Goal: Obtain resource: Download file/media

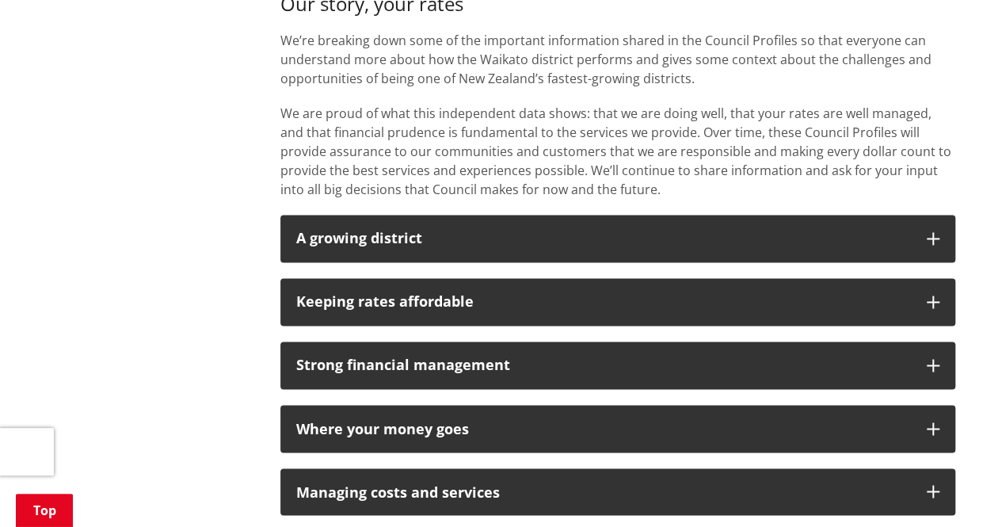
scroll to position [1188, 0]
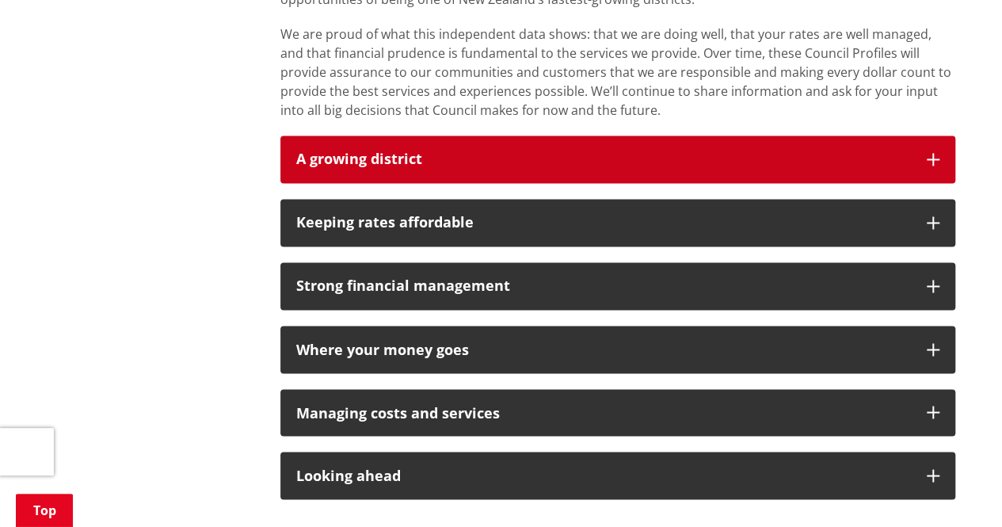
click at [793, 166] on h3 "A growing district" at bounding box center [603, 159] width 614 height 16
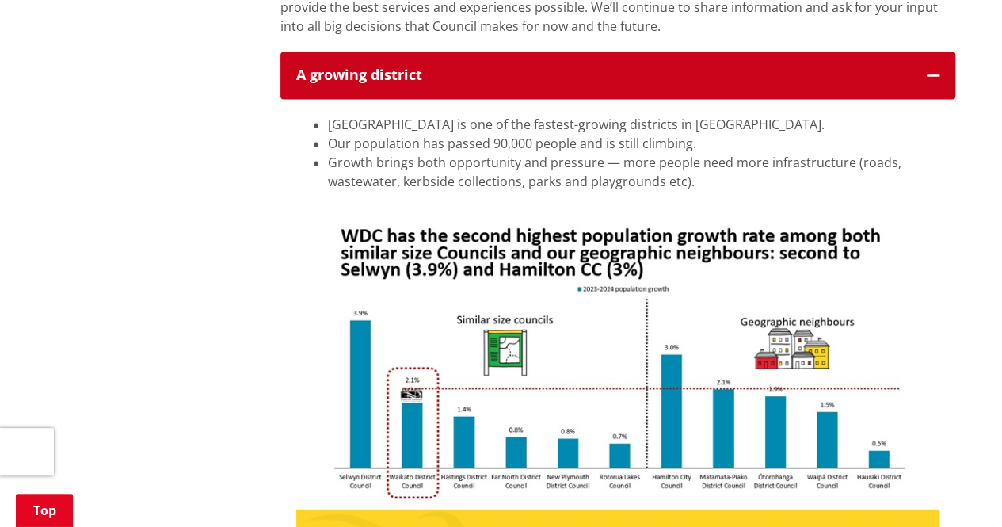
scroll to position [1267, 0]
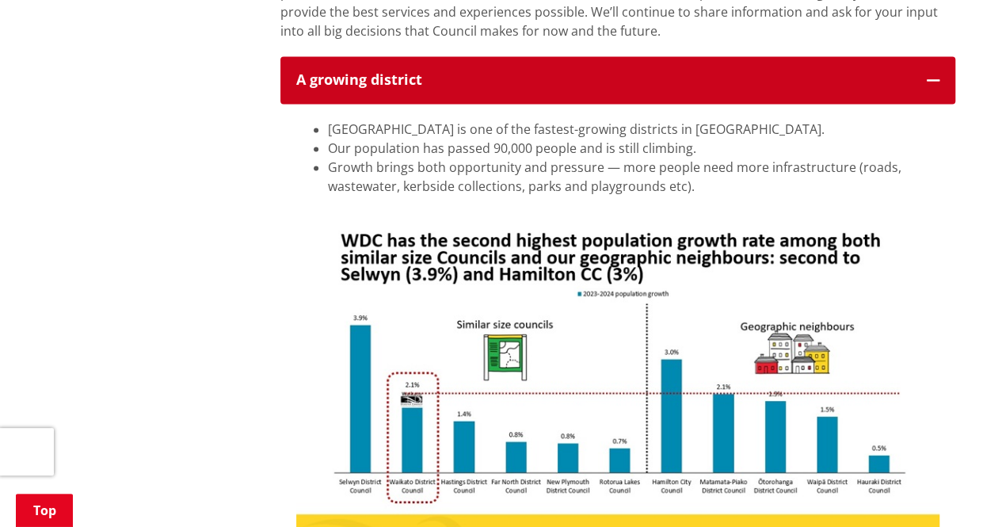
click at [938, 82] on icon "button" at bounding box center [932, 80] width 13 height 13
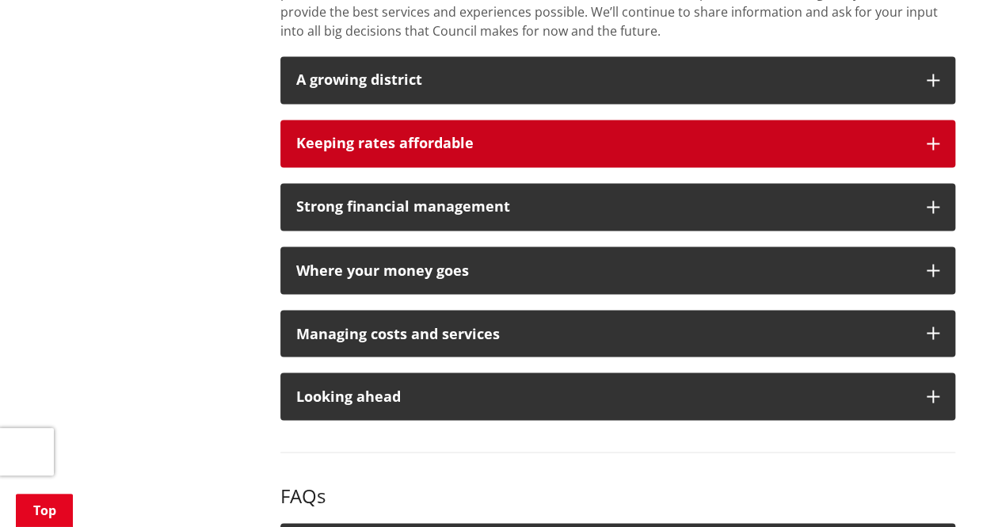
click at [926, 143] on icon "button" at bounding box center [932, 143] width 13 height 13
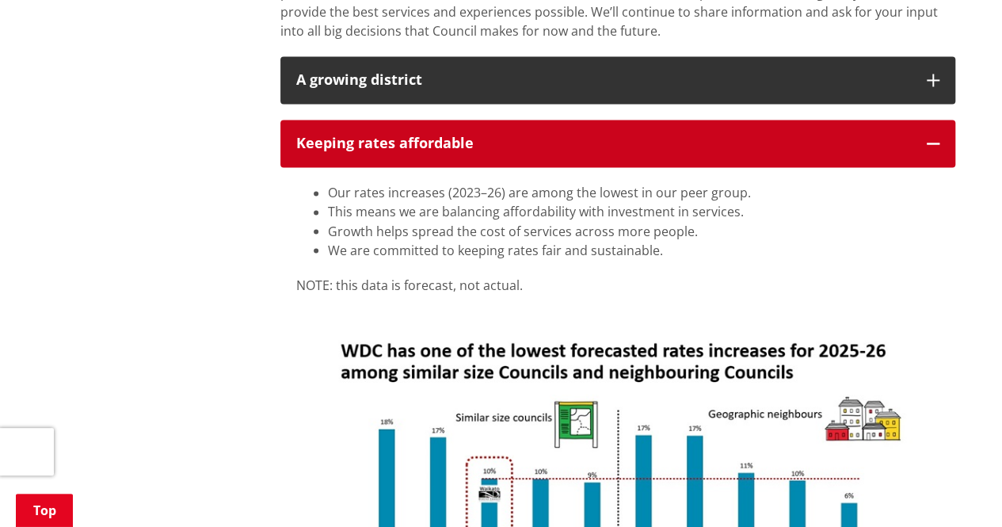
click at [938, 140] on icon "button" at bounding box center [932, 143] width 13 height 13
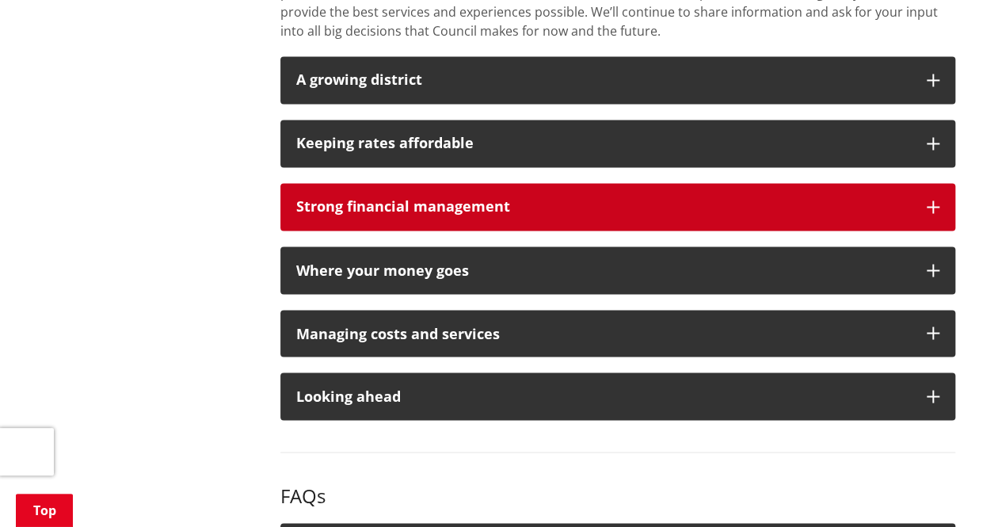
click at [923, 202] on button "Strong financial management" at bounding box center [617, 207] width 675 height 48
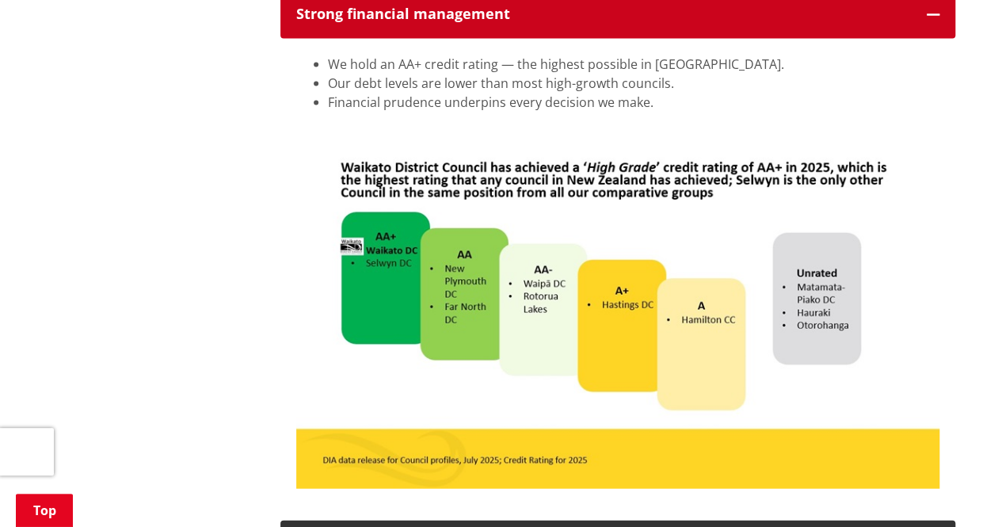
scroll to position [1425, 0]
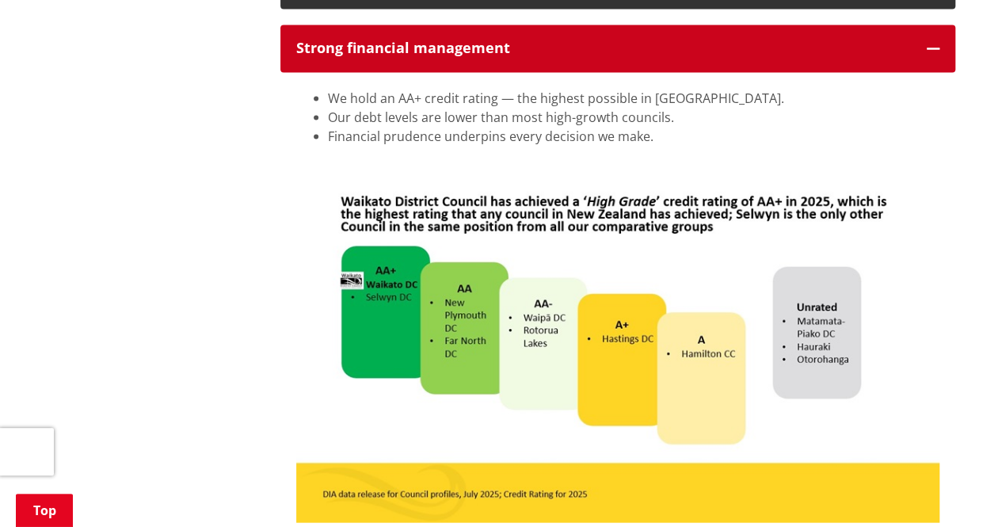
click at [937, 47] on icon "button" at bounding box center [932, 48] width 13 height 13
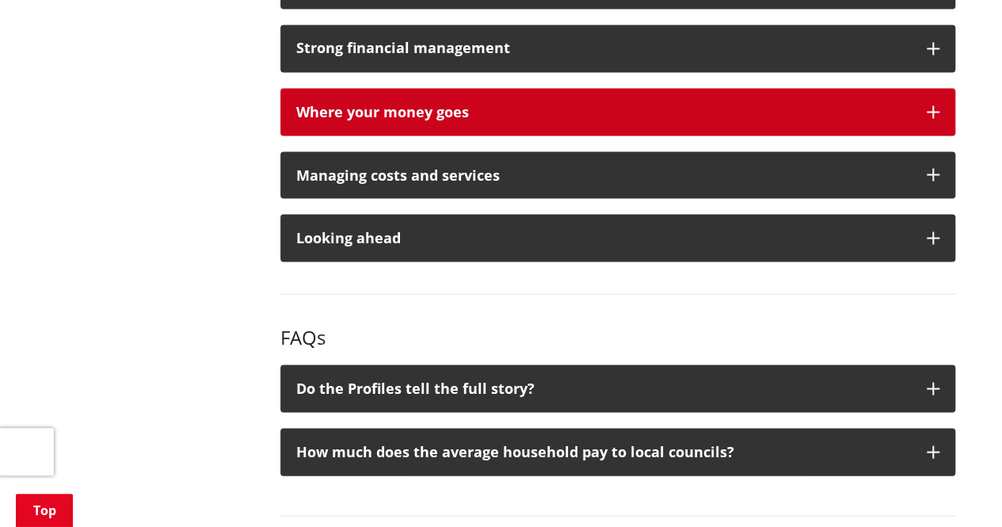
click at [924, 109] on button "Where your money goes" at bounding box center [617, 112] width 675 height 48
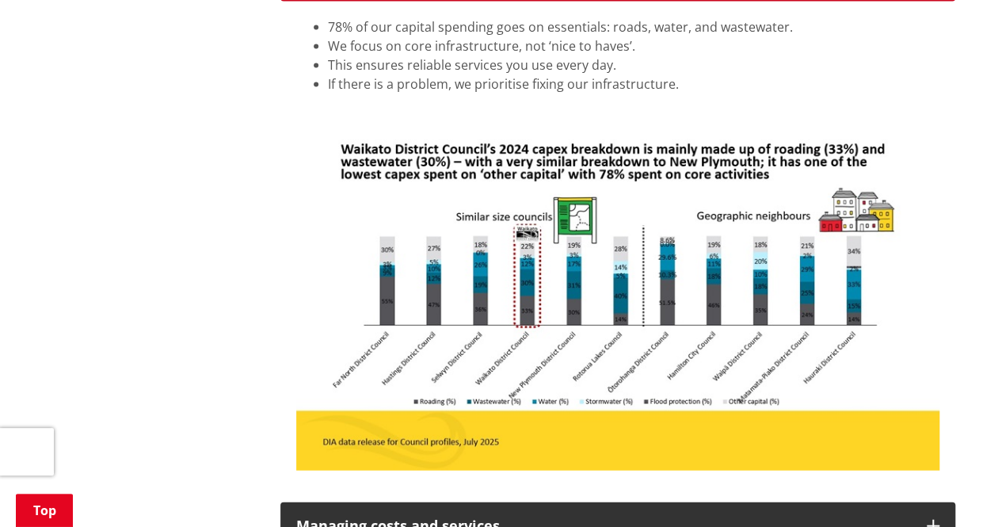
scroll to position [1584, 0]
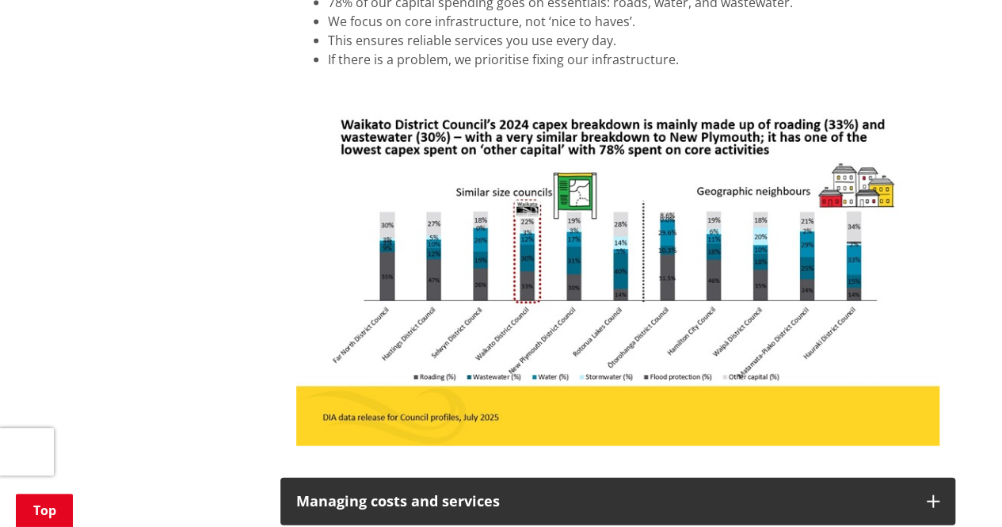
click at [695, 234] on img at bounding box center [617, 266] width 643 height 362
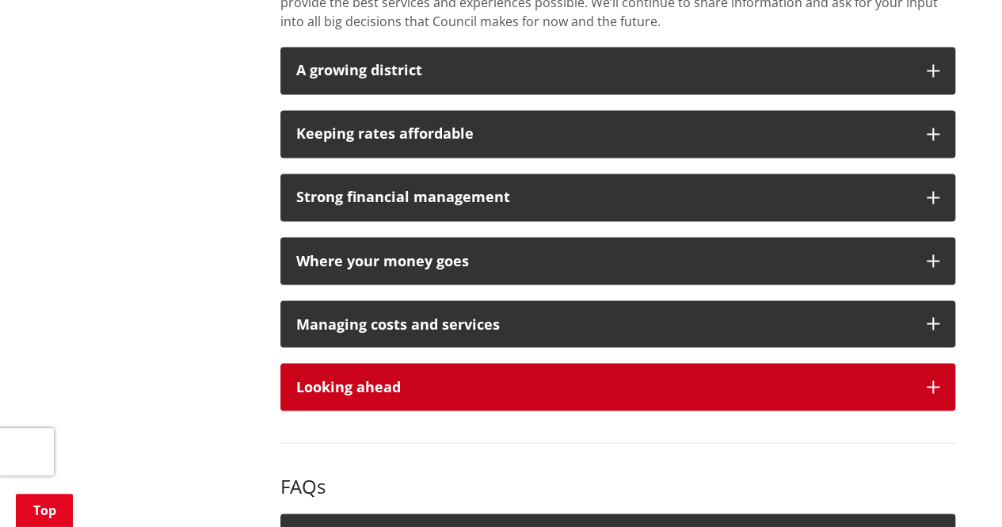
scroll to position [1267, 0]
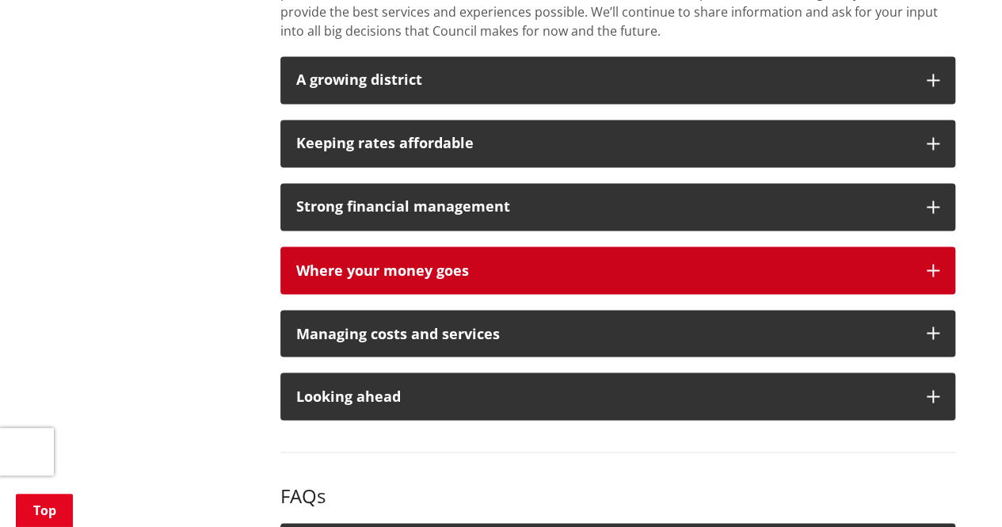
click at [864, 281] on button "Where your money goes" at bounding box center [617, 270] width 675 height 48
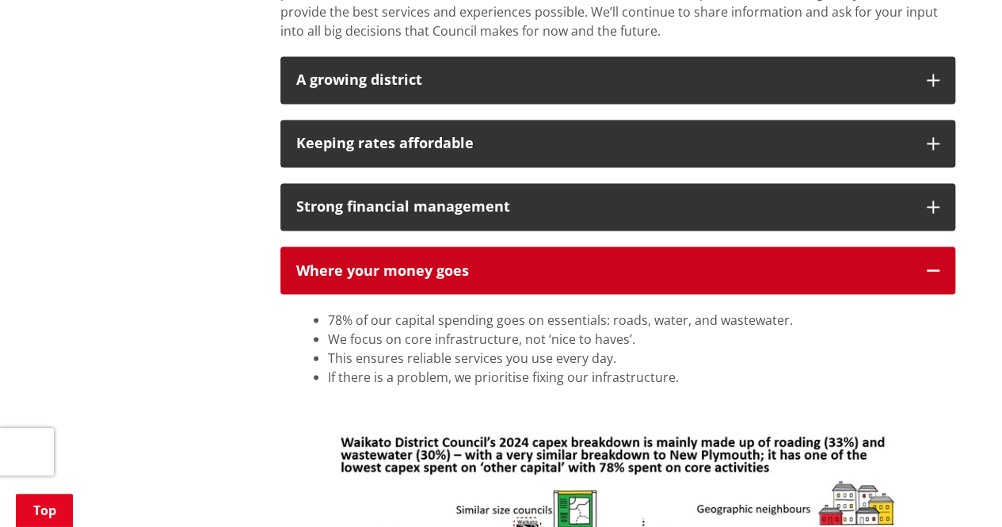
click at [864, 281] on button "Where your money goes" at bounding box center [617, 270] width 675 height 48
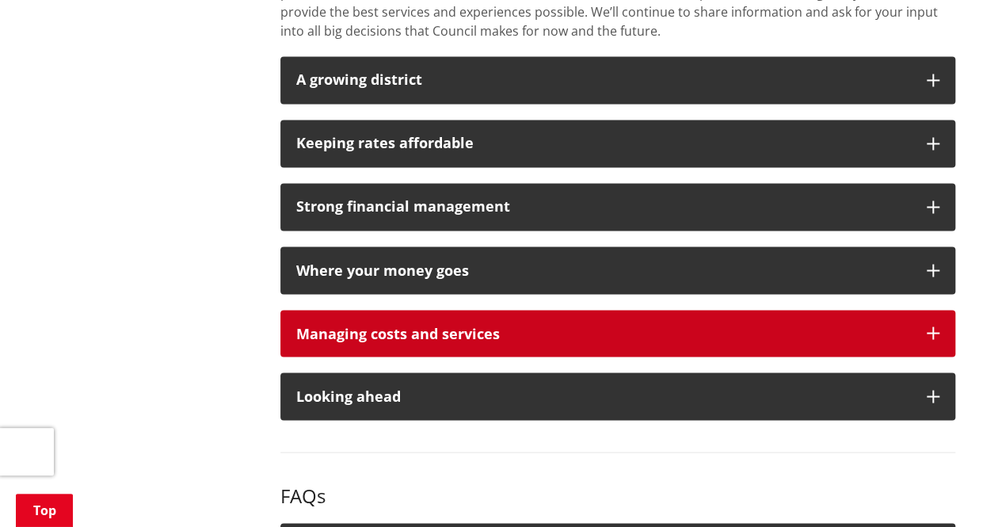
click at [884, 344] on button "Managing costs and services" at bounding box center [617, 334] width 675 height 48
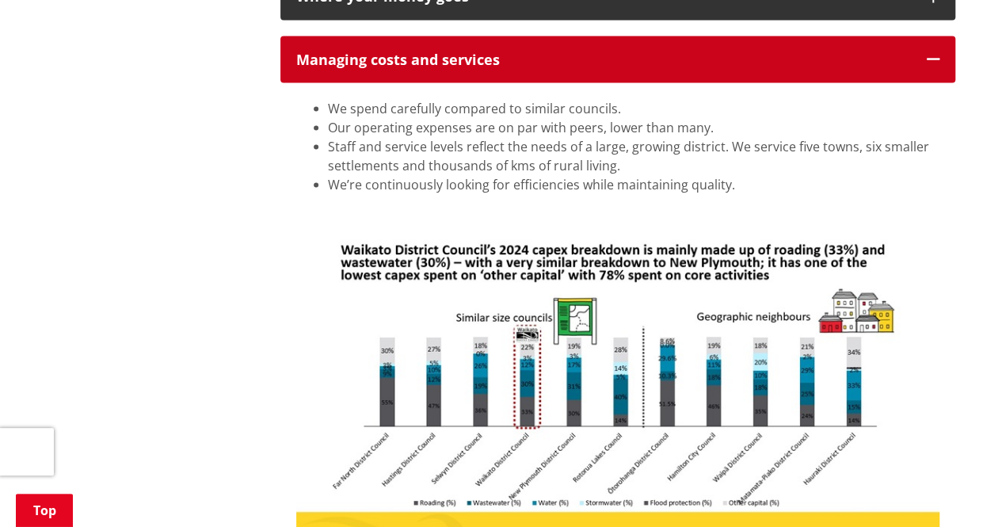
scroll to position [1505, 0]
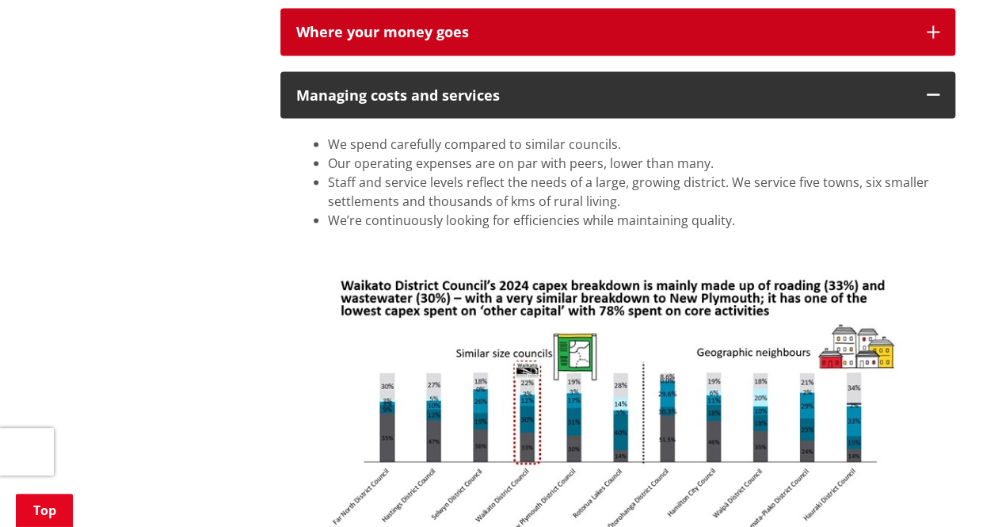
click at [917, 33] on button "Where your money goes" at bounding box center [617, 33] width 675 height 48
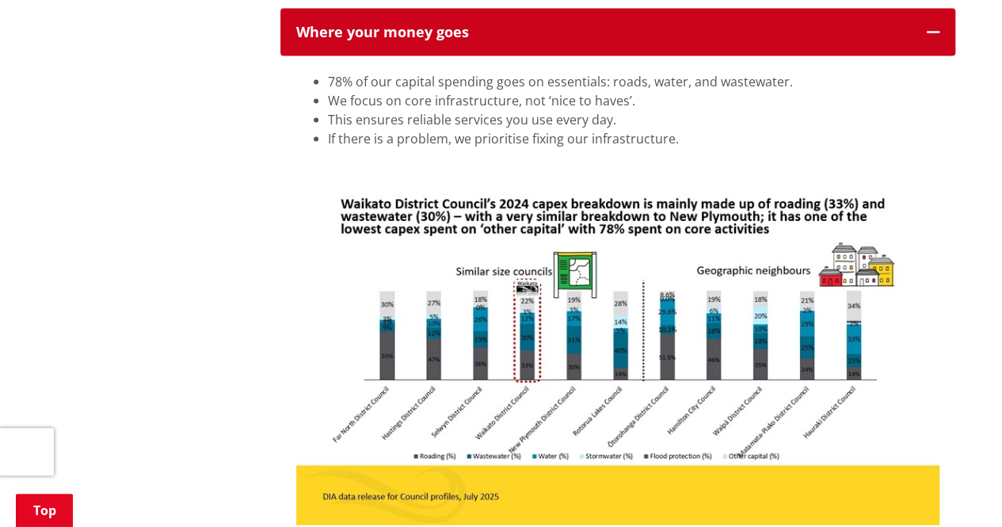
click at [917, 33] on button "Where your money goes" at bounding box center [617, 33] width 675 height 48
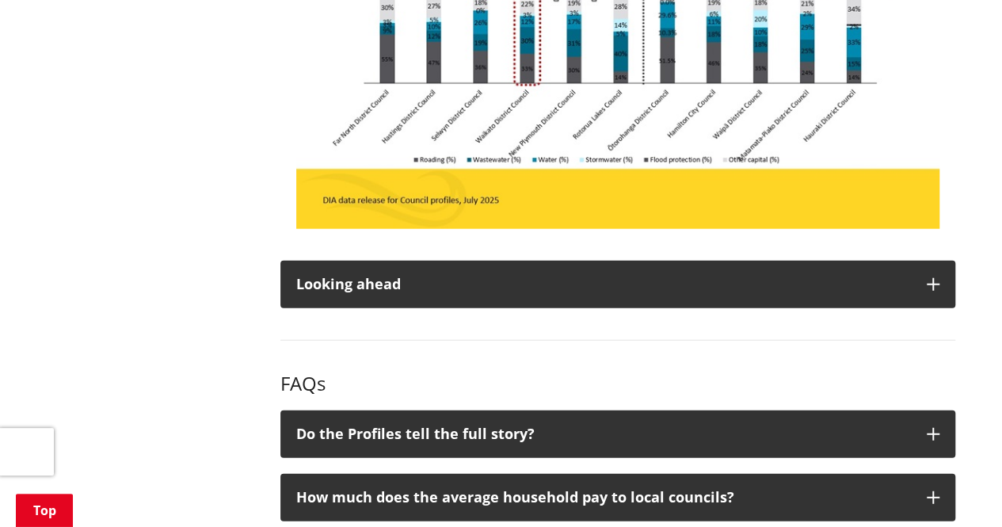
scroll to position [1901, 0]
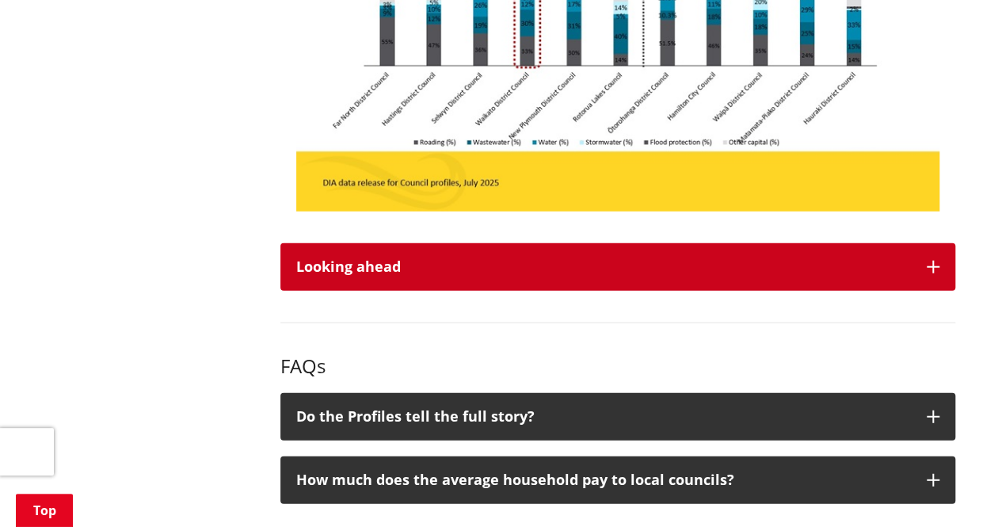
click at [803, 264] on div "Looking ahead" at bounding box center [603, 267] width 614 height 16
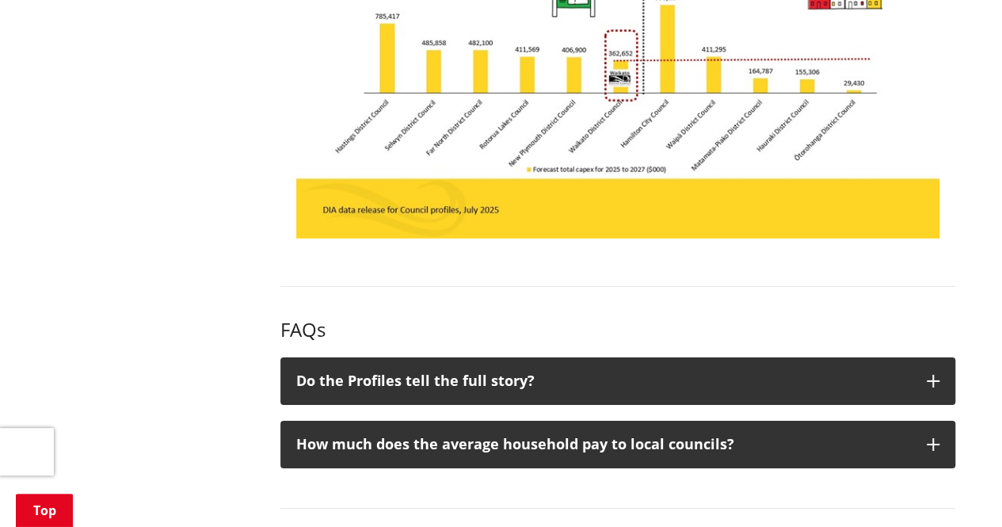
scroll to position [2534, 0]
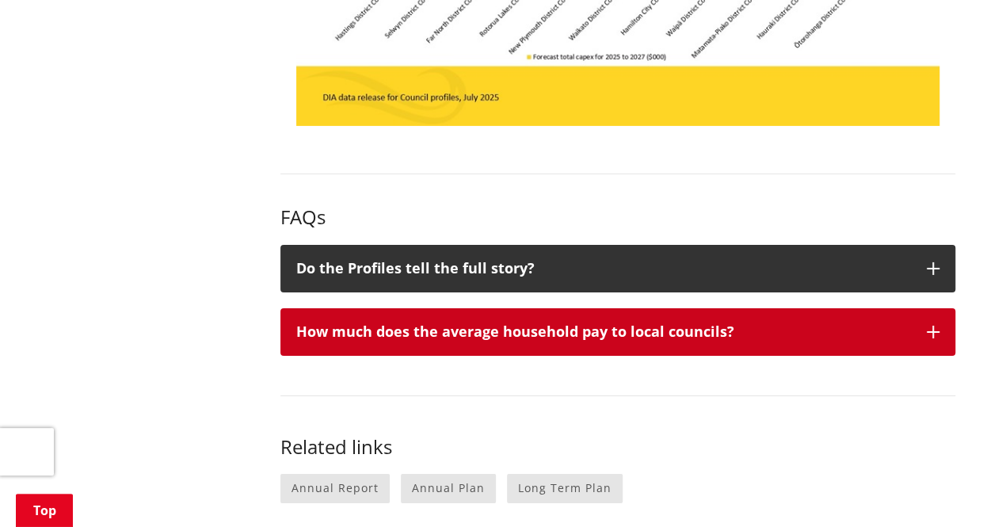
click at [771, 331] on div "How much does the average household pay to local councils?" at bounding box center [603, 332] width 614 height 16
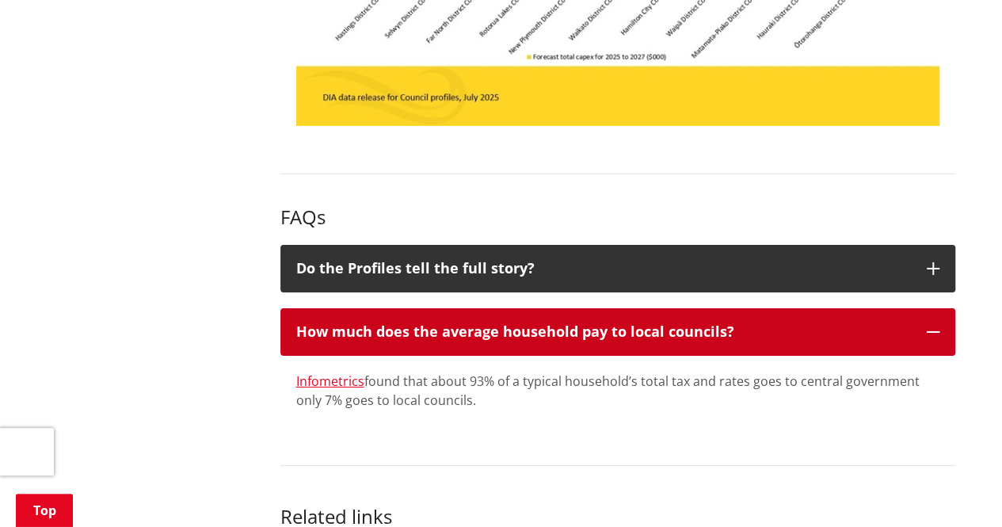
click at [771, 331] on div "How much does the average household pay to local councils?" at bounding box center [603, 332] width 614 height 16
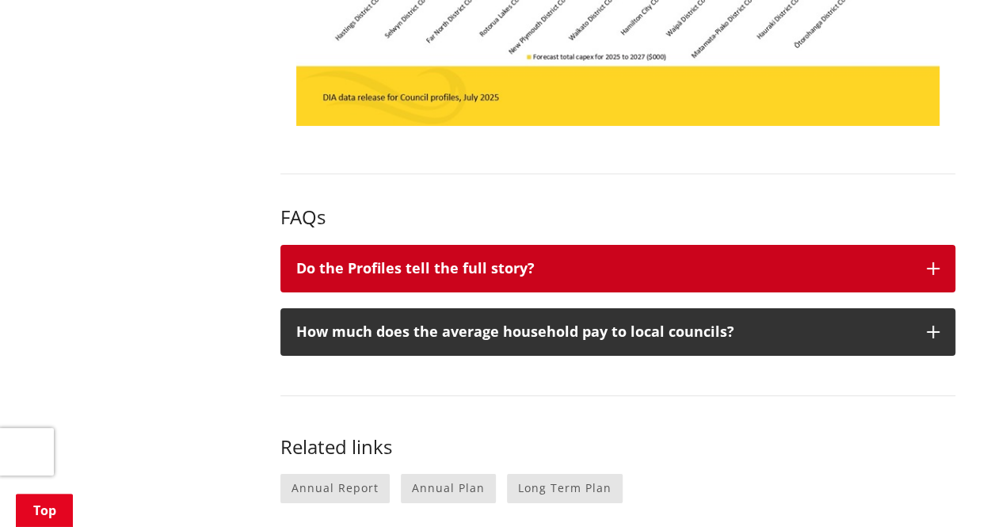
click at [763, 272] on div "Do the Profiles tell the full story?" at bounding box center [603, 269] width 614 height 16
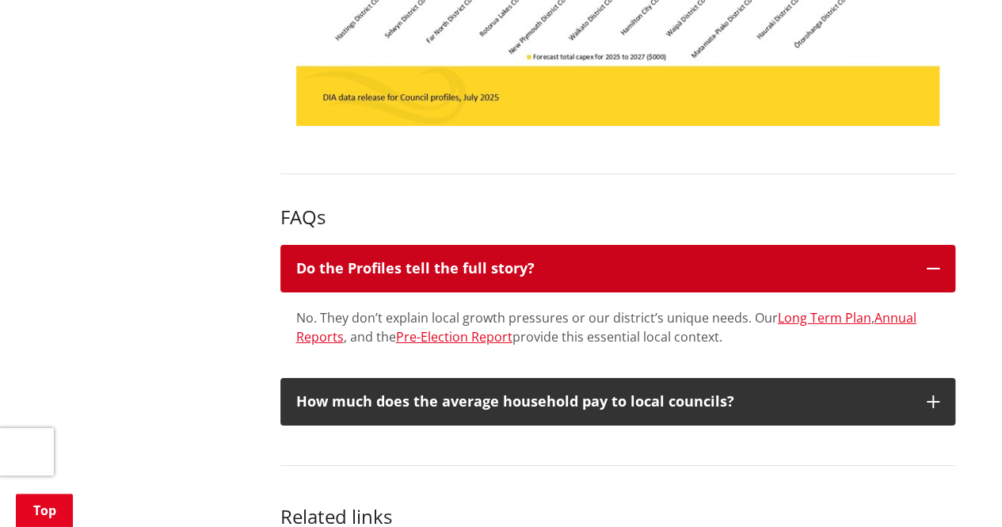
click at [763, 272] on div "Do the Profiles tell the full story?" at bounding box center [603, 269] width 614 height 16
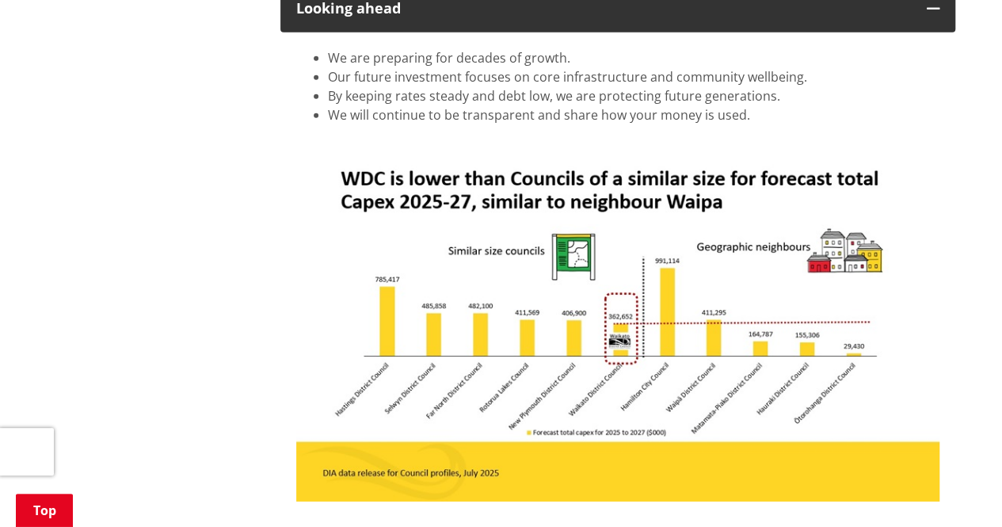
scroll to position [1980, 0]
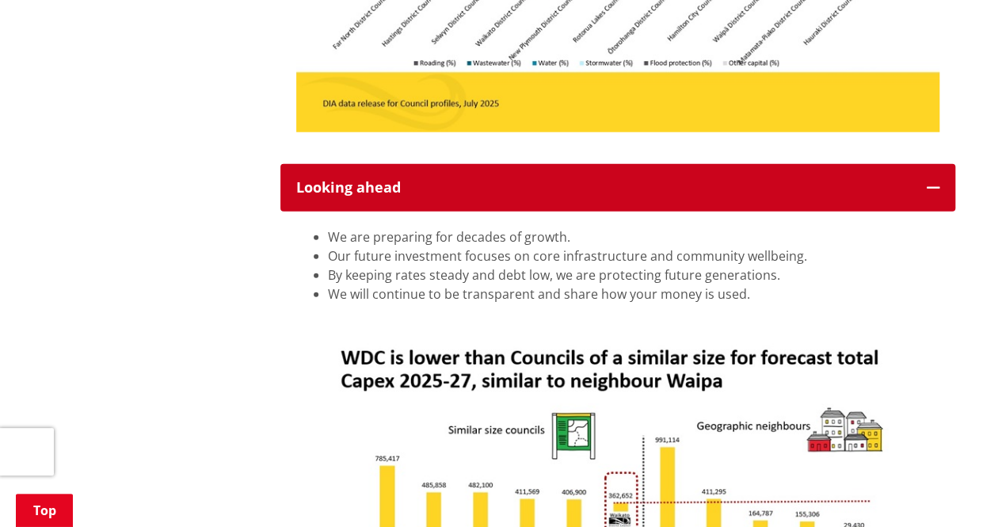
click at [818, 186] on div "Looking ahead" at bounding box center [603, 188] width 614 height 16
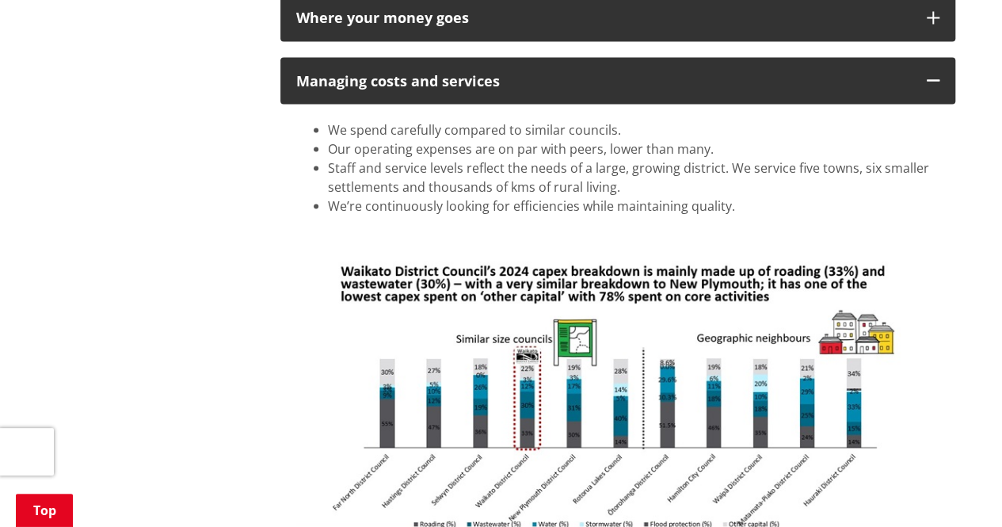
scroll to position [1505, 0]
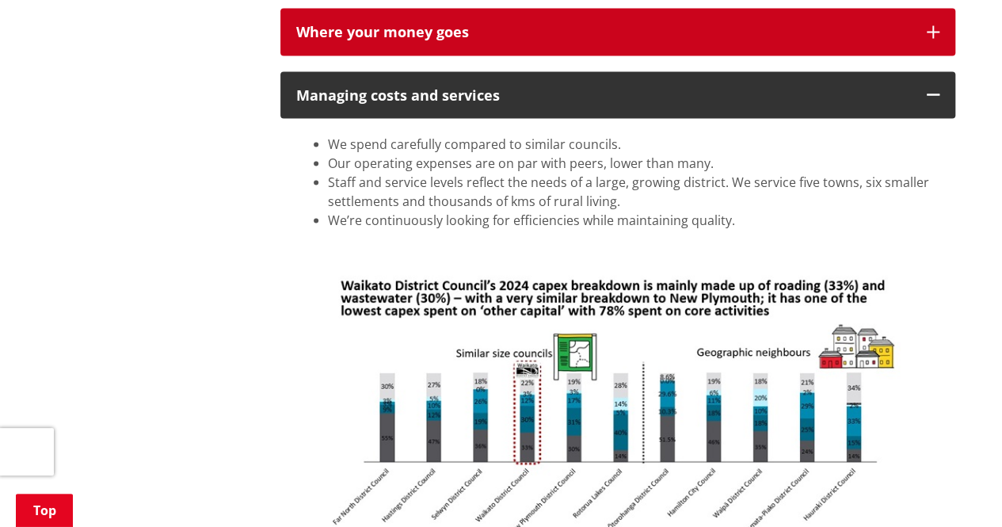
click at [747, 31] on div "Where your money goes" at bounding box center [603, 33] width 614 height 16
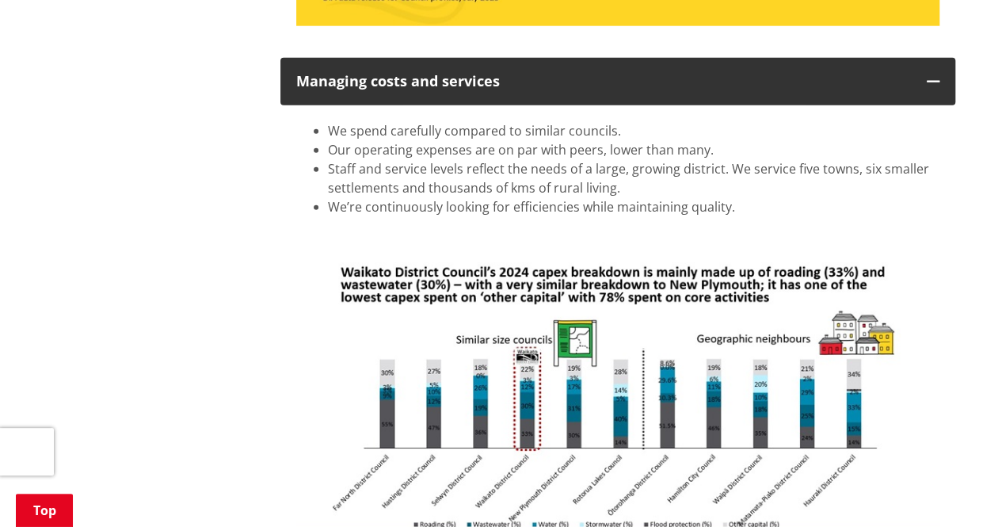
scroll to position [1980, 0]
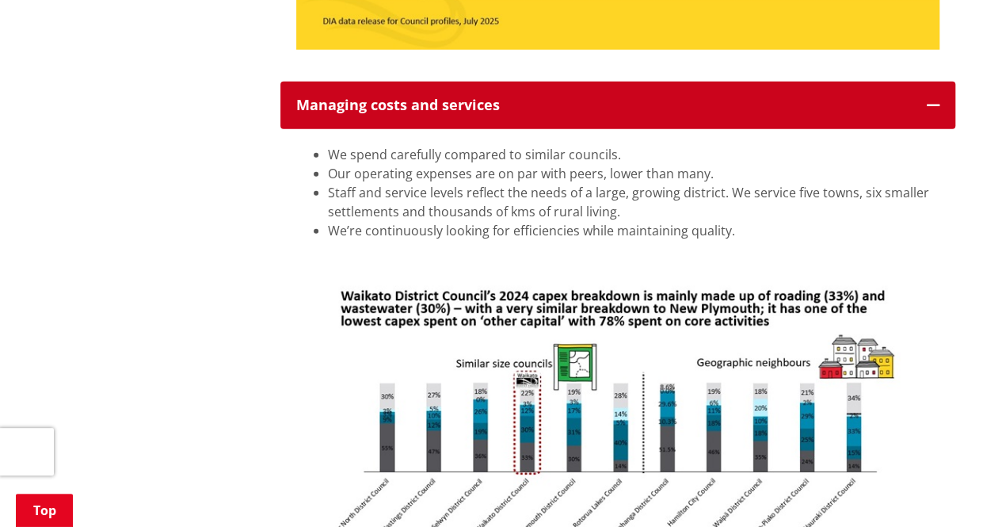
click at [935, 105] on icon "button" at bounding box center [932, 105] width 13 height 13
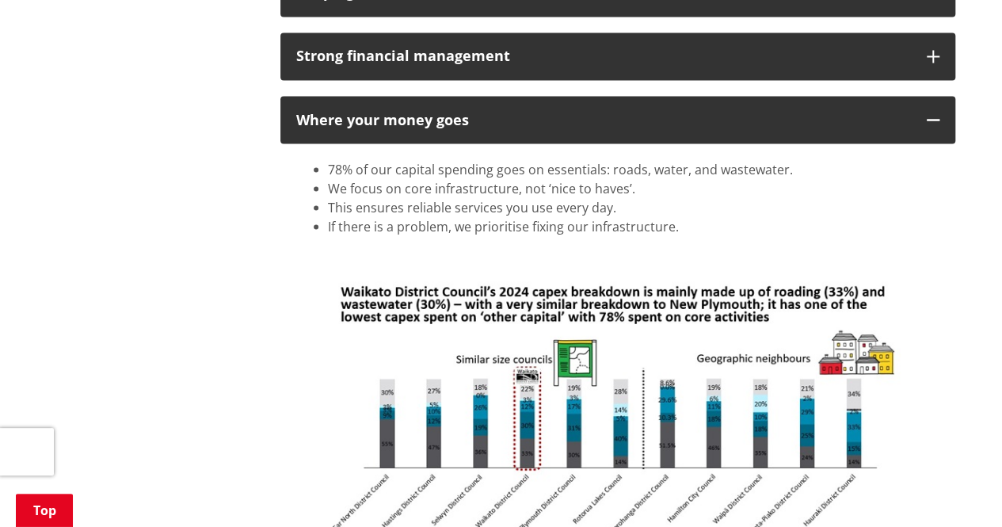
scroll to position [1346, 0]
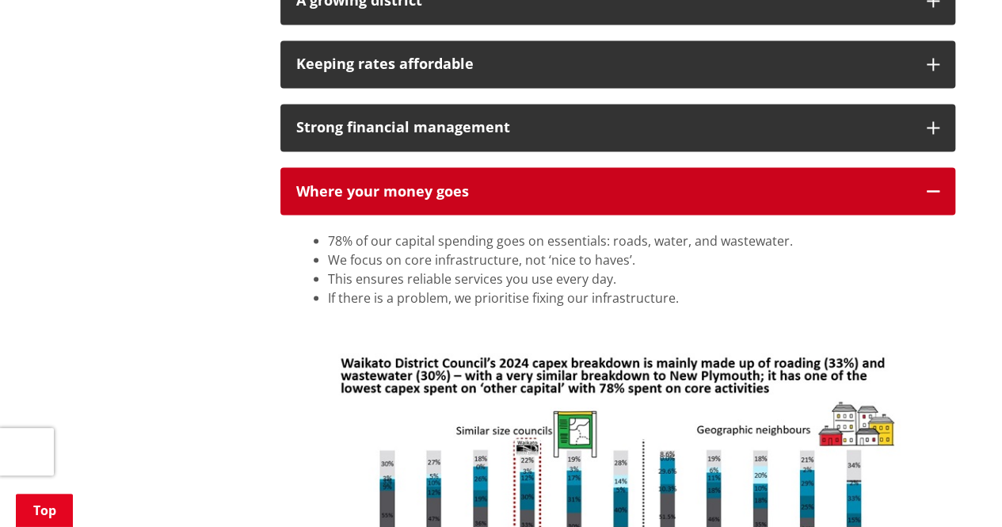
click at [925, 192] on button "Where your money goes" at bounding box center [617, 191] width 675 height 48
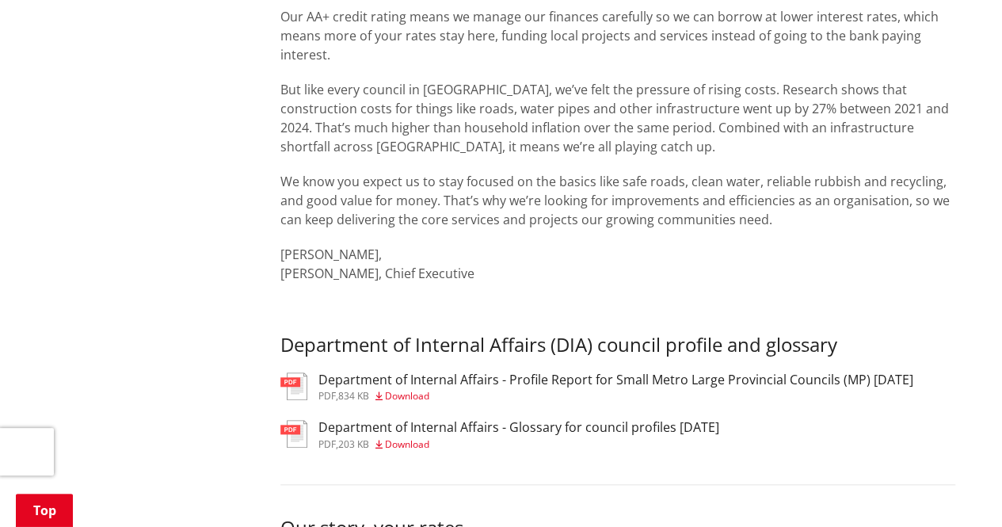
scroll to position [634, 0]
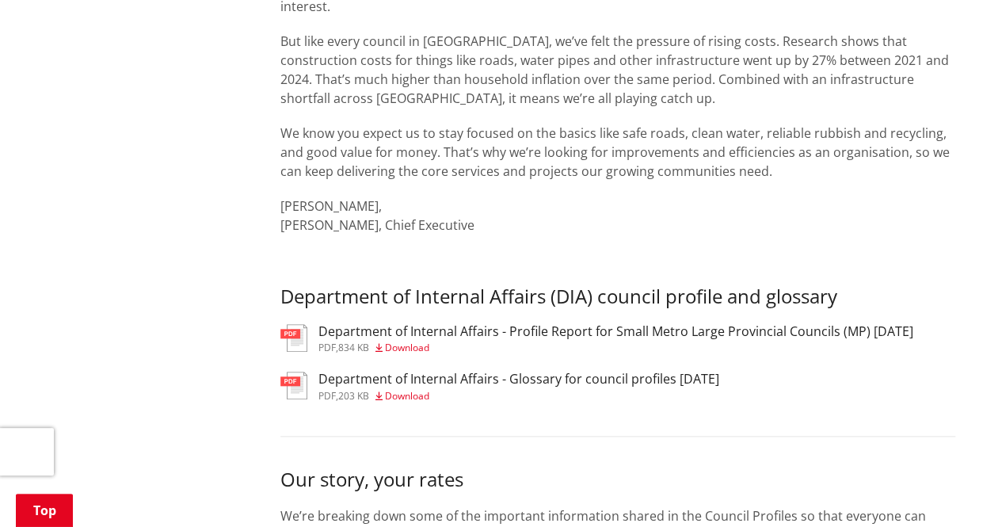
click at [706, 332] on h3 "Department of Internal Affairs - Profile Report for Small Metro Large Provincia…" at bounding box center [615, 331] width 595 height 15
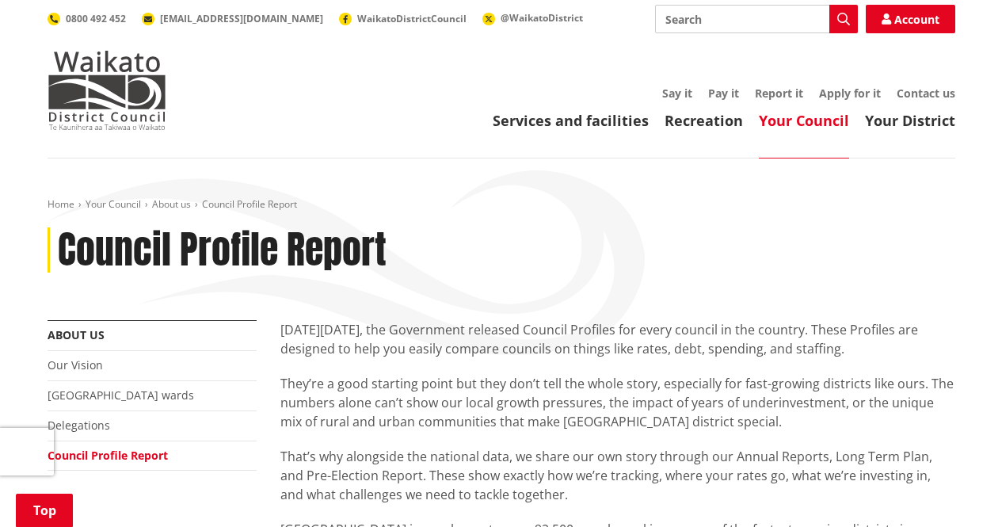
scroll to position [652, 0]
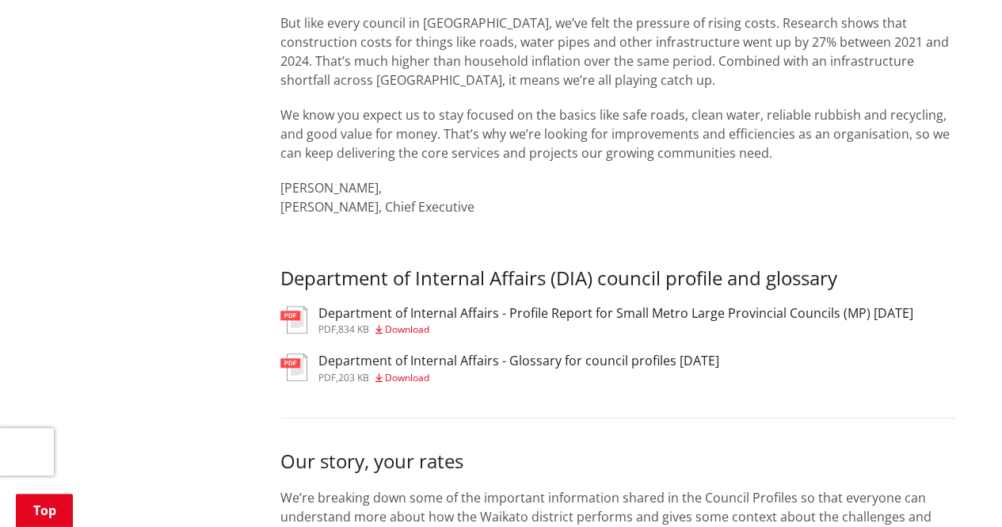
click at [428, 375] on span "Download" at bounding box center [407, 377] width 44 height 13
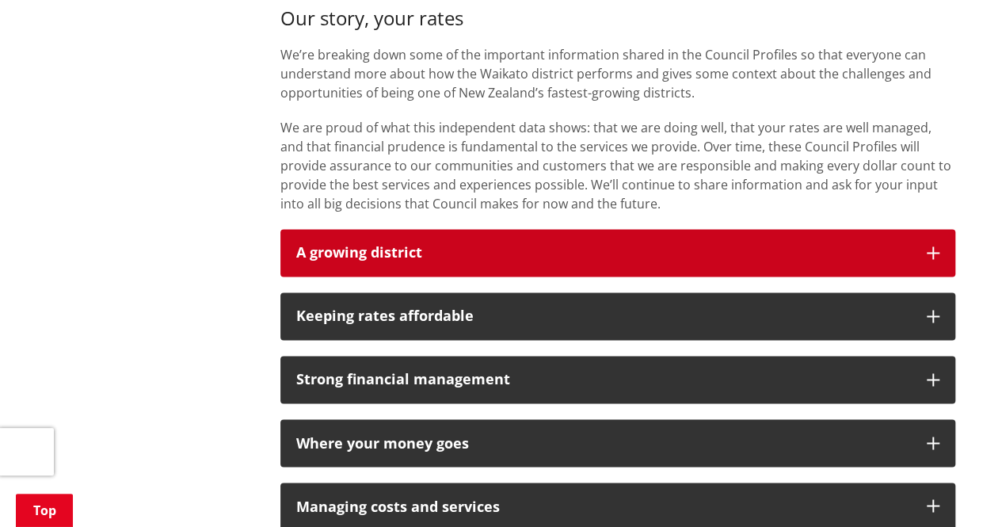
scroll to position [1127, 0]
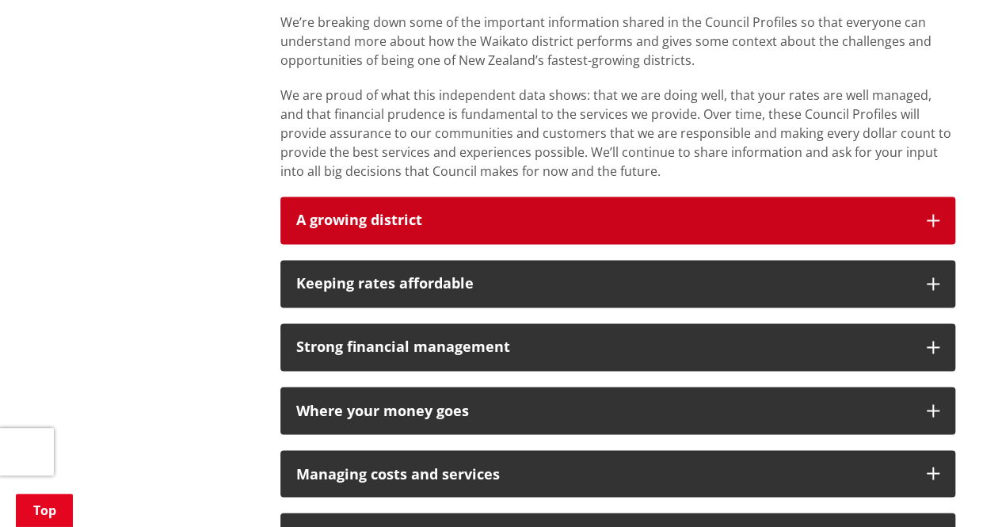
click at [720, 213] on h3 "A growing district" at bounding box center [603, 220] width 614 height 16
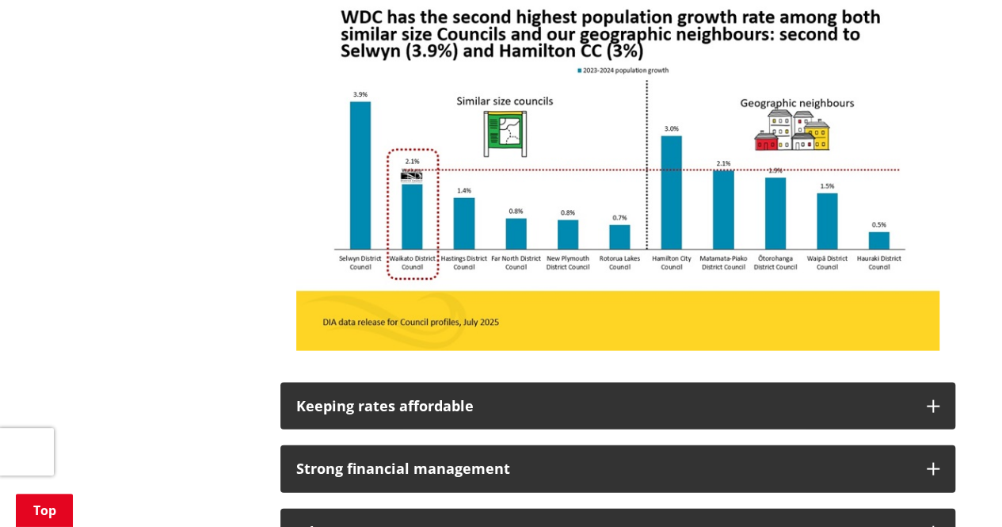
scroll to position [1681, 0]
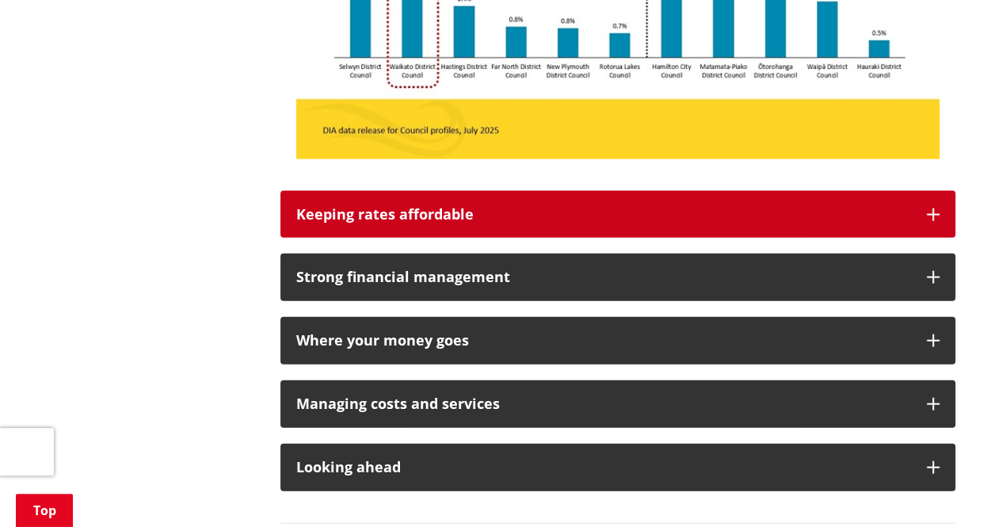
click at [750, 226] on button "Keeping rates affordable" at bounding box center [617, 215] width 675 height 48
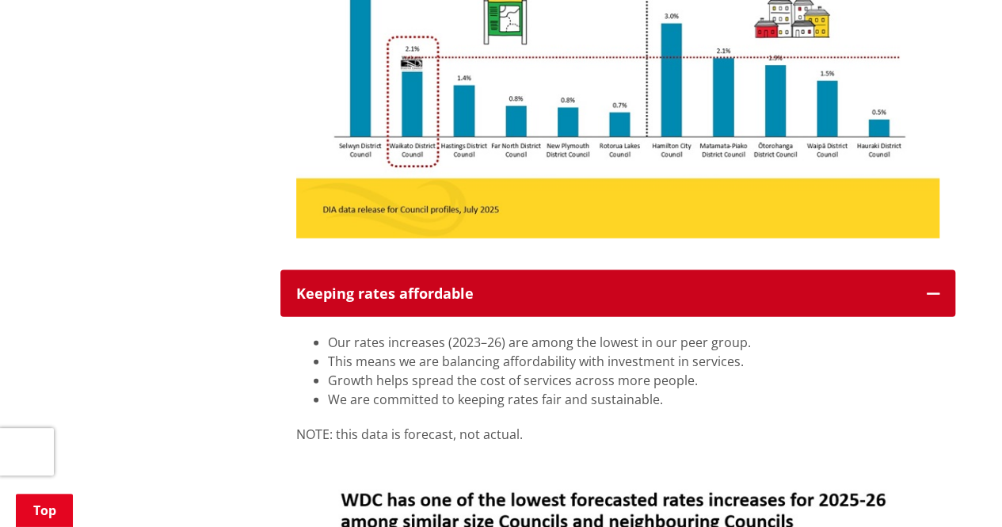
scroll to position [1206, 0]
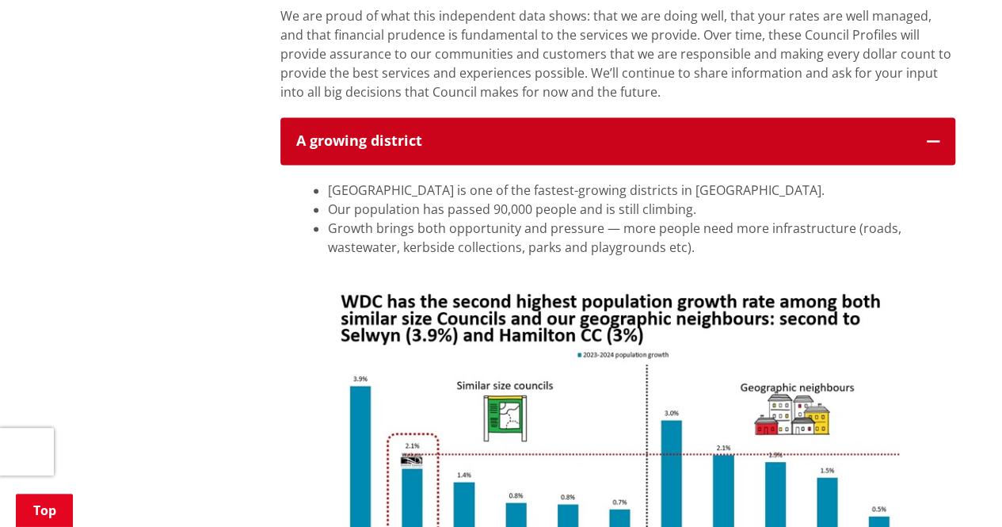
click at [939, 143] on button "A growing district" at bounding box center [617, 141] width 675 height 48
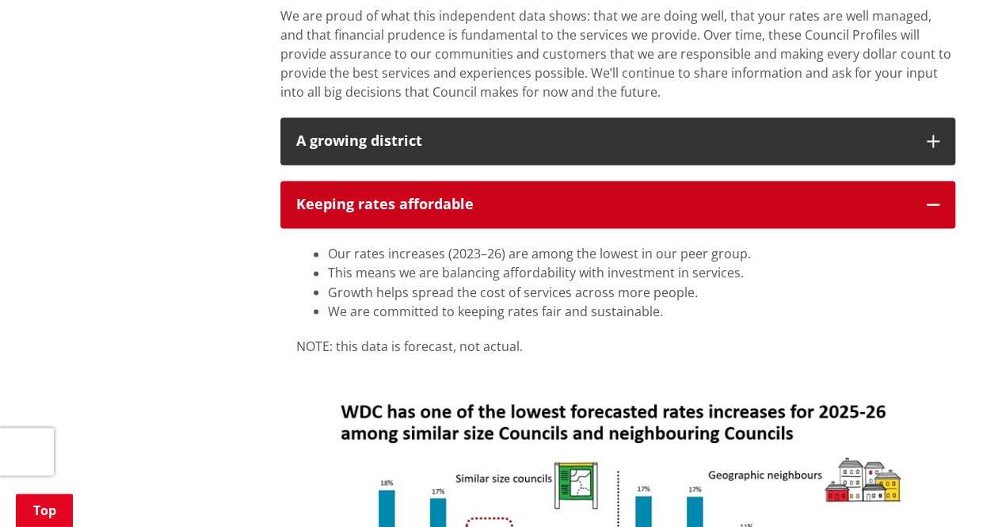
click at [933, 202] on icon "button" at bounding box center [932, 204] width 13 height 13
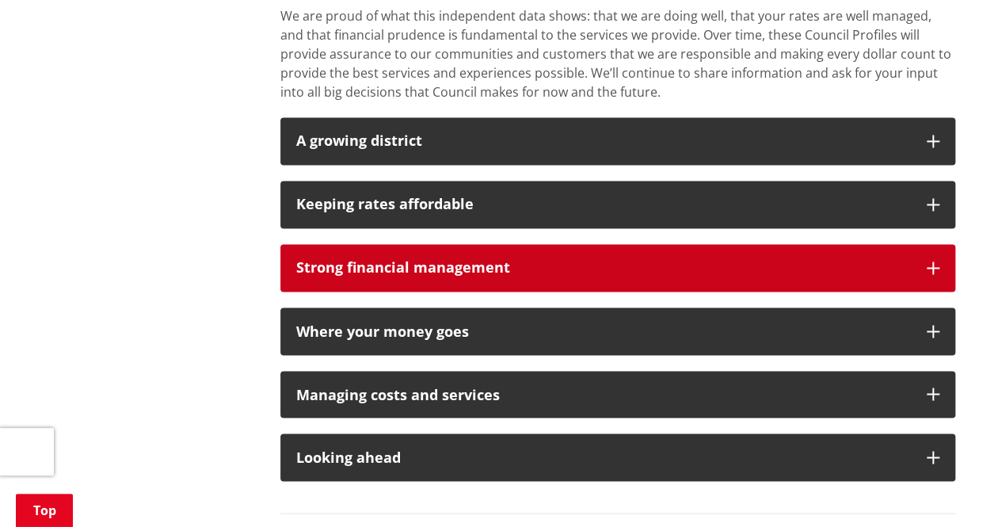
click at [786, 268] on div "Strong financial management" at bounding box center [603, 268] width 614 height 16
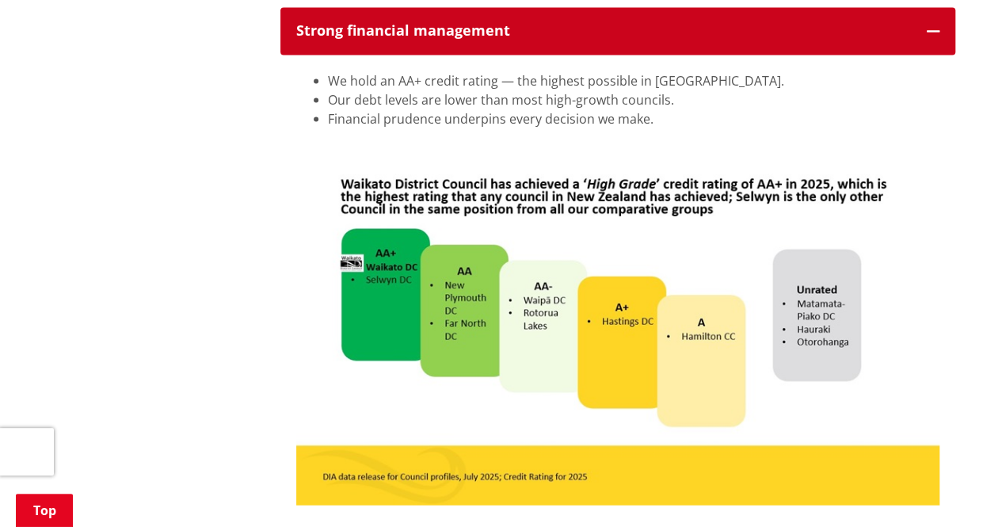
scroll to position [1444, 0]
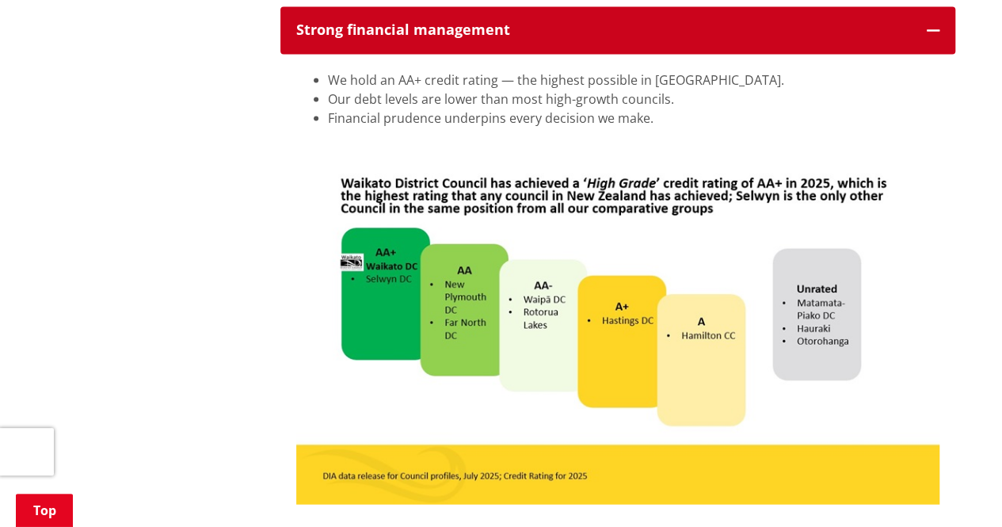
click at [932, 31] on icon "button" at bounding box center [932, 30] width 13 height 13
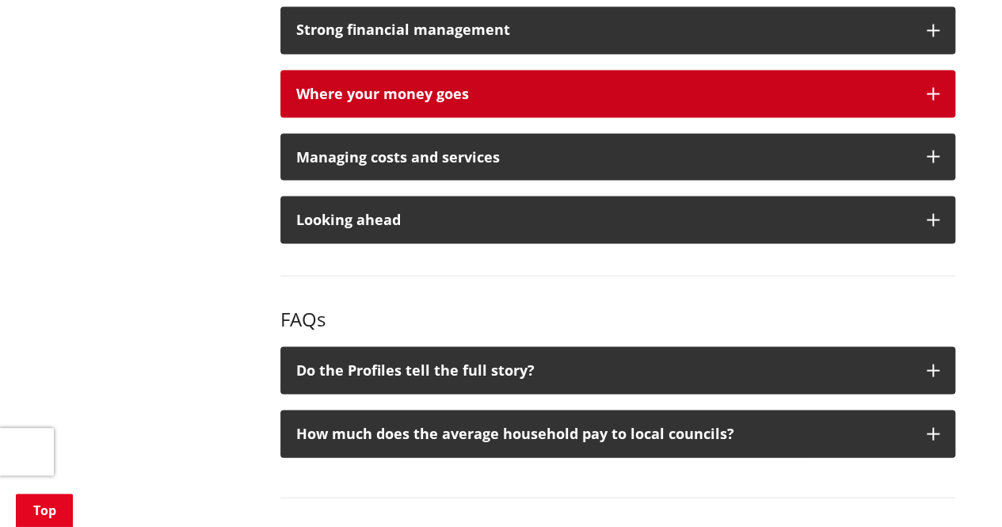
click at [883, 94] on div "Where your money goes" at bounding box center [603, 94] width 614 height 16
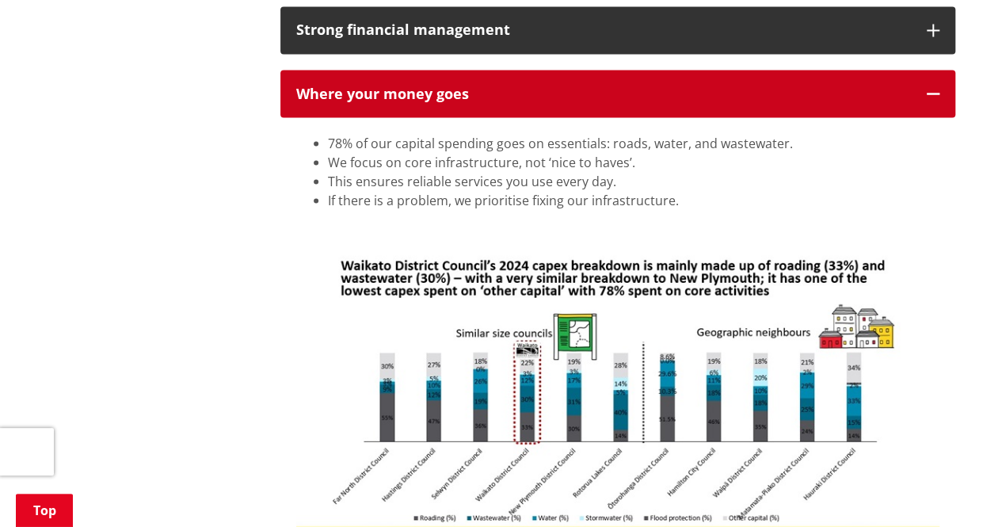
click at [929, 93] on icon "button" at bounding box center [932, 93] width 13 height 13
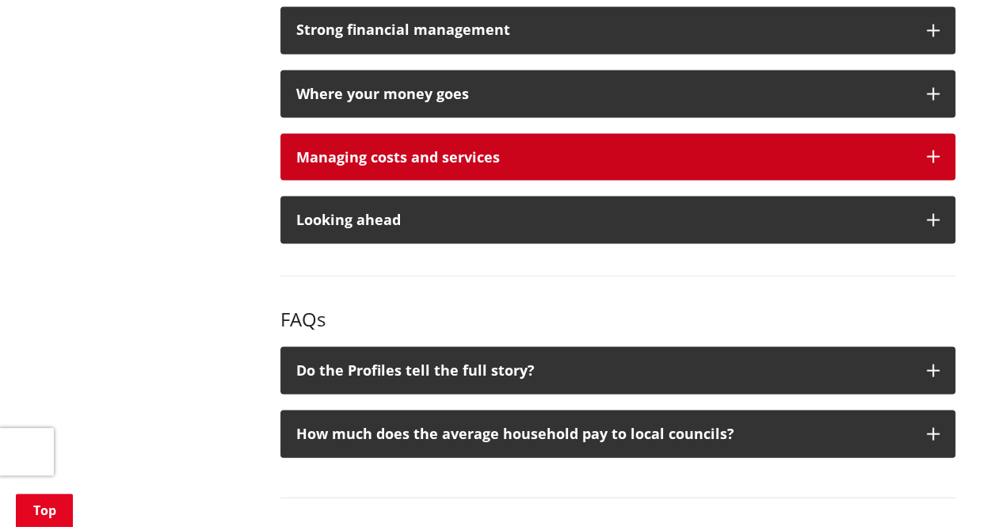
click at [927, 160] on icon "button" at bounding box center [932, 156] width 13 height 13
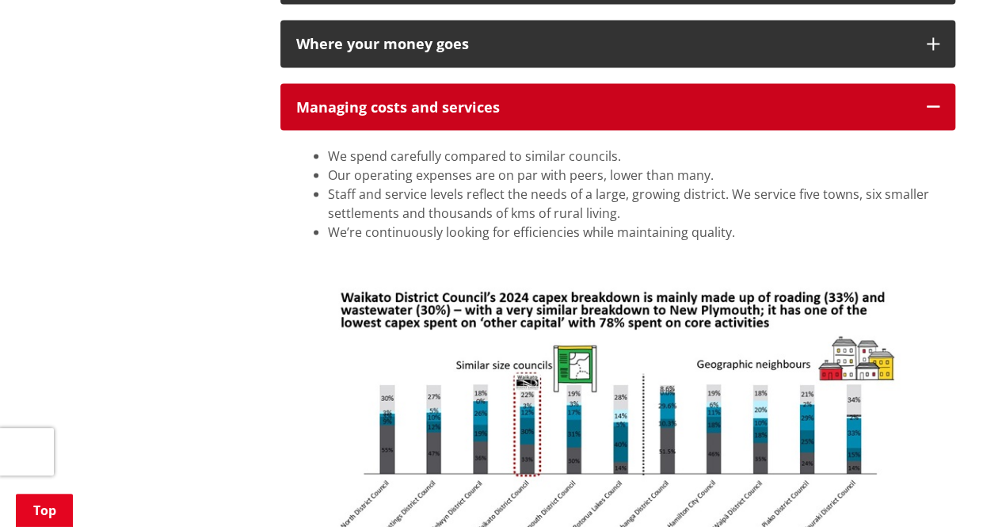
scroll to position [1523, 0]
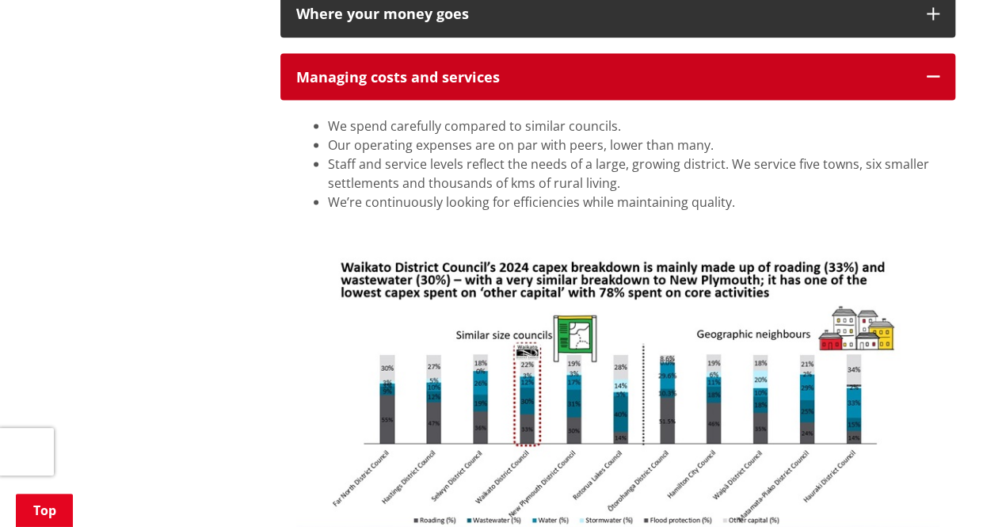
click at [928, 74] on icon "button" at bounding box center [932, 76] width 13 height 13
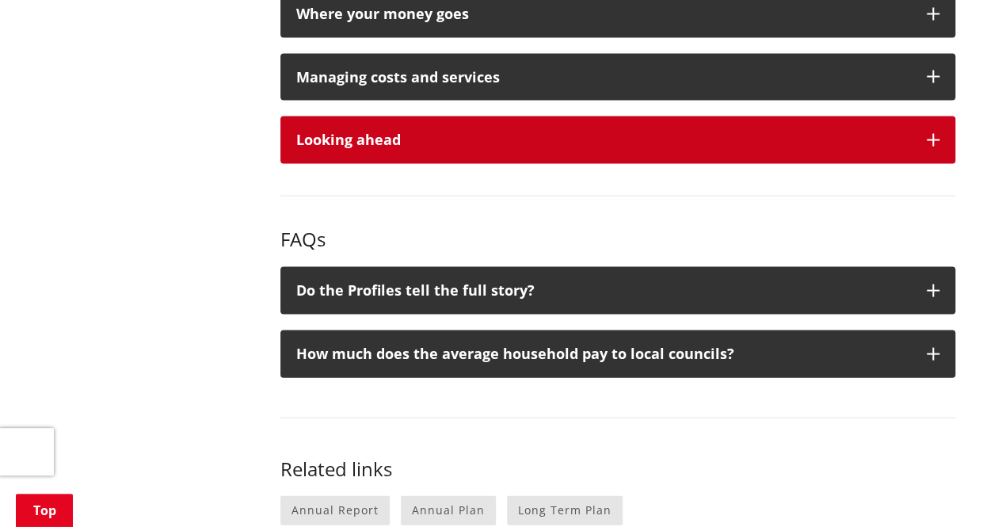
click at [892, 132] on button "Looking ahead" at bounding box center [617, 140] width 675 height 48
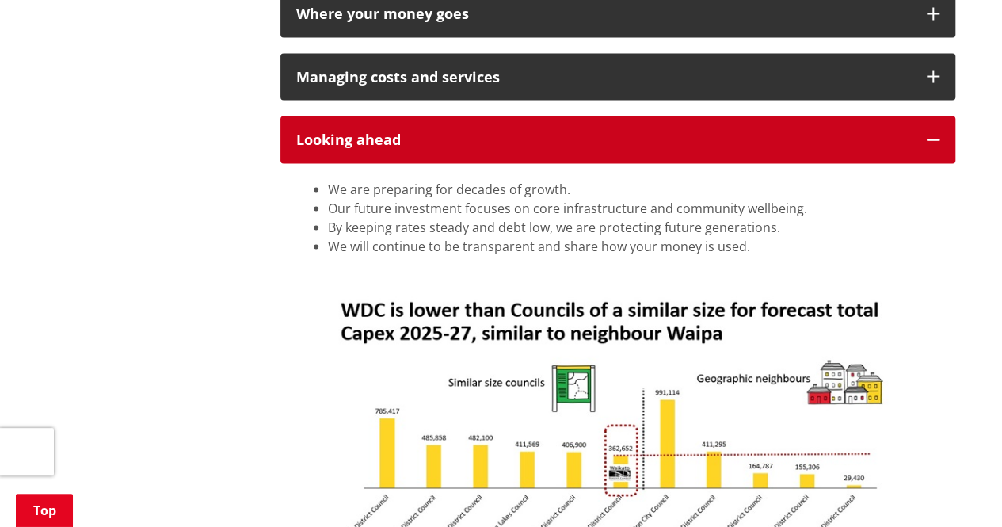
click at [934, 135] on icon "button" at bounding box center [932, 140] width 13 height 13
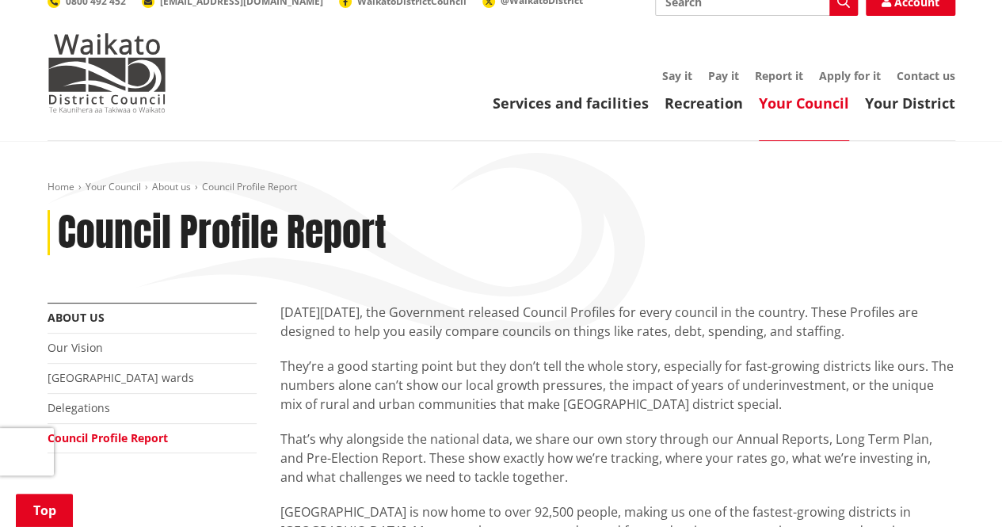
scroll to position [0, 0]
